Goal: Information Seeking & Learning: Learn about a topic

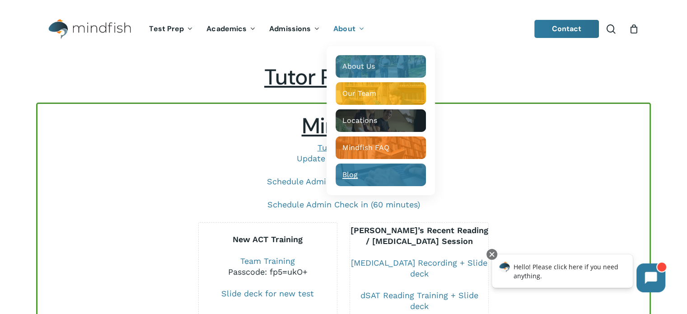
click at [351, 175] on span "Blog" at bounding box center [349, 174] width 15 height 9
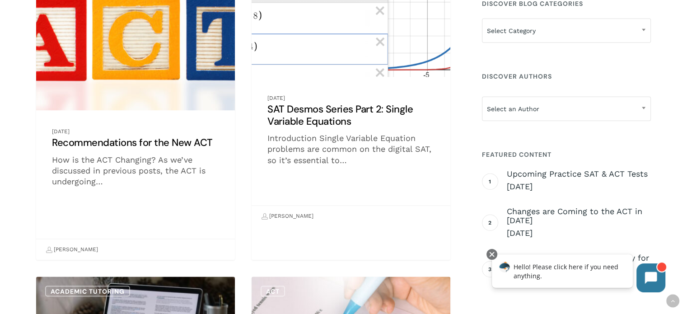
scroll to position [4995, 0]
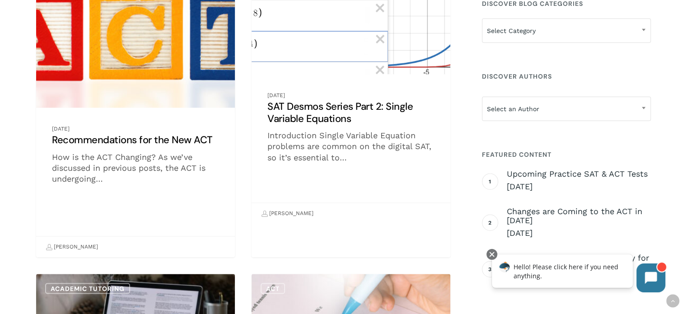
click at [140, 142] on link "Recommendations for the New ACT" at bounding box center [135, 115] width 199 height 283
